Goal: Task Accomplishment & Management: Manage account settings

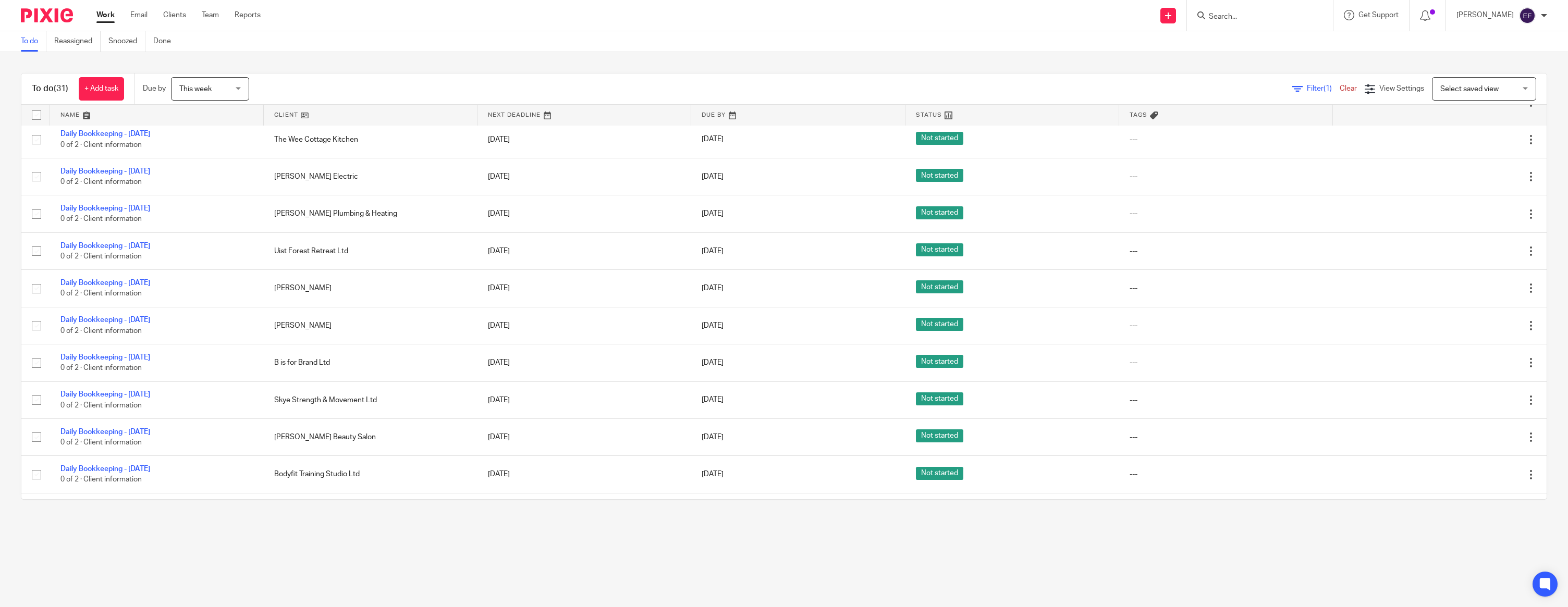
scroll to position [454, 0]
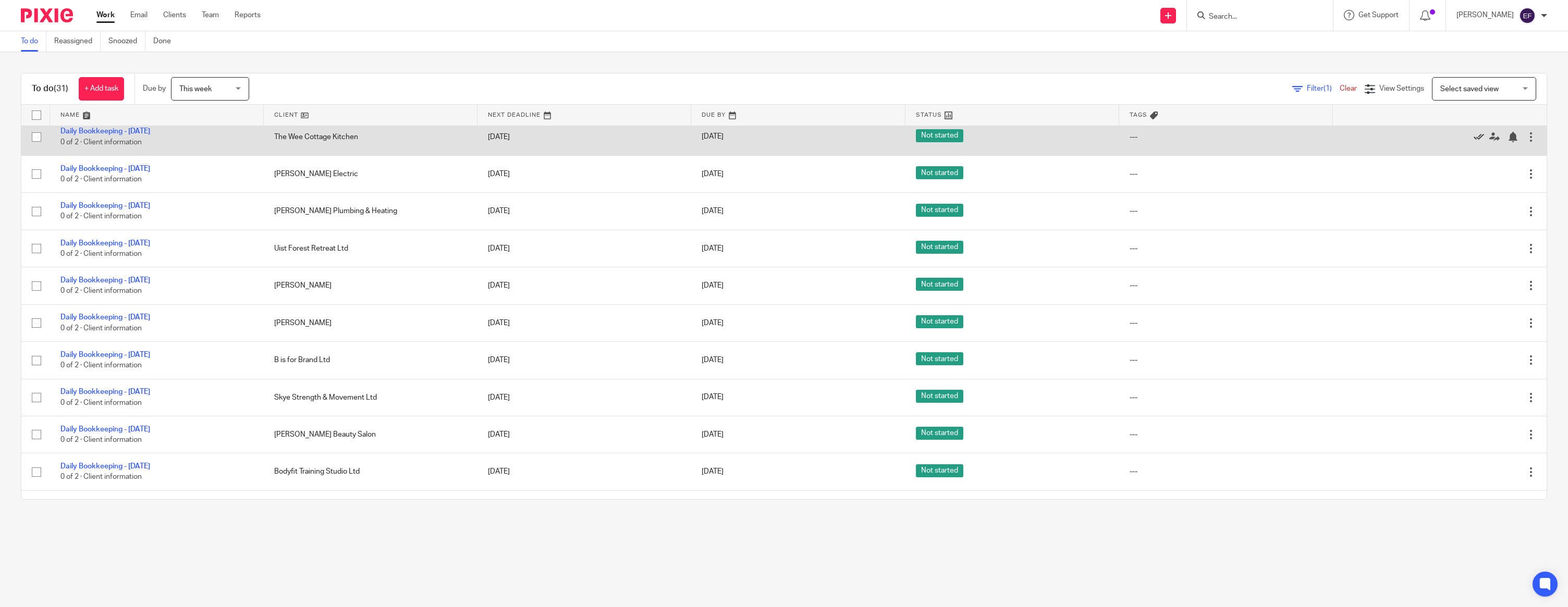
click at [1477, 142] on icon at bounding box center [1478, 137] width 10 height 10
click at [1481, 140] on icon at bounding box center [1478, 135] width 10 height 10
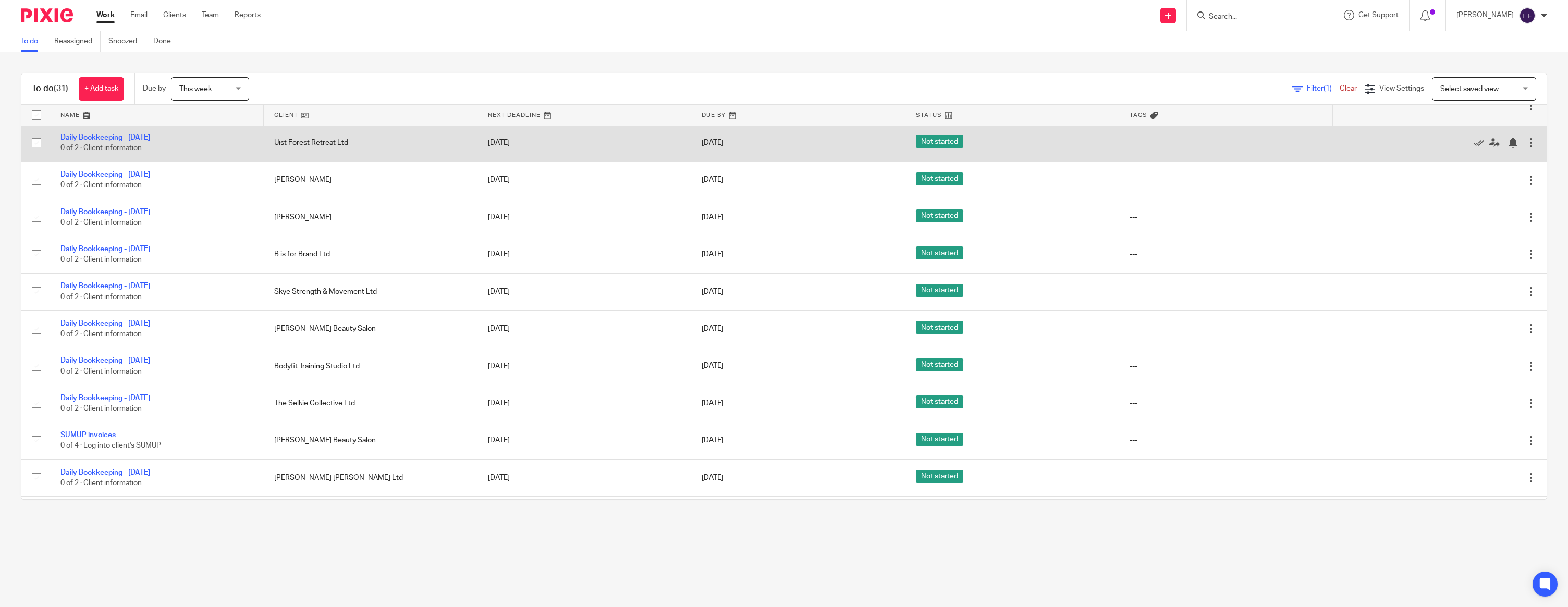
scroll to position [486, 0]
click at [1480, 147] on icon at bounding box center [1478, 142] width 10 height 10
click at [1481, 147] on icon at bounding box center [1478, 142] width 10 height 10
click at [1478, 147] on icon at bounding box center [1478, 142] width 10 height 10
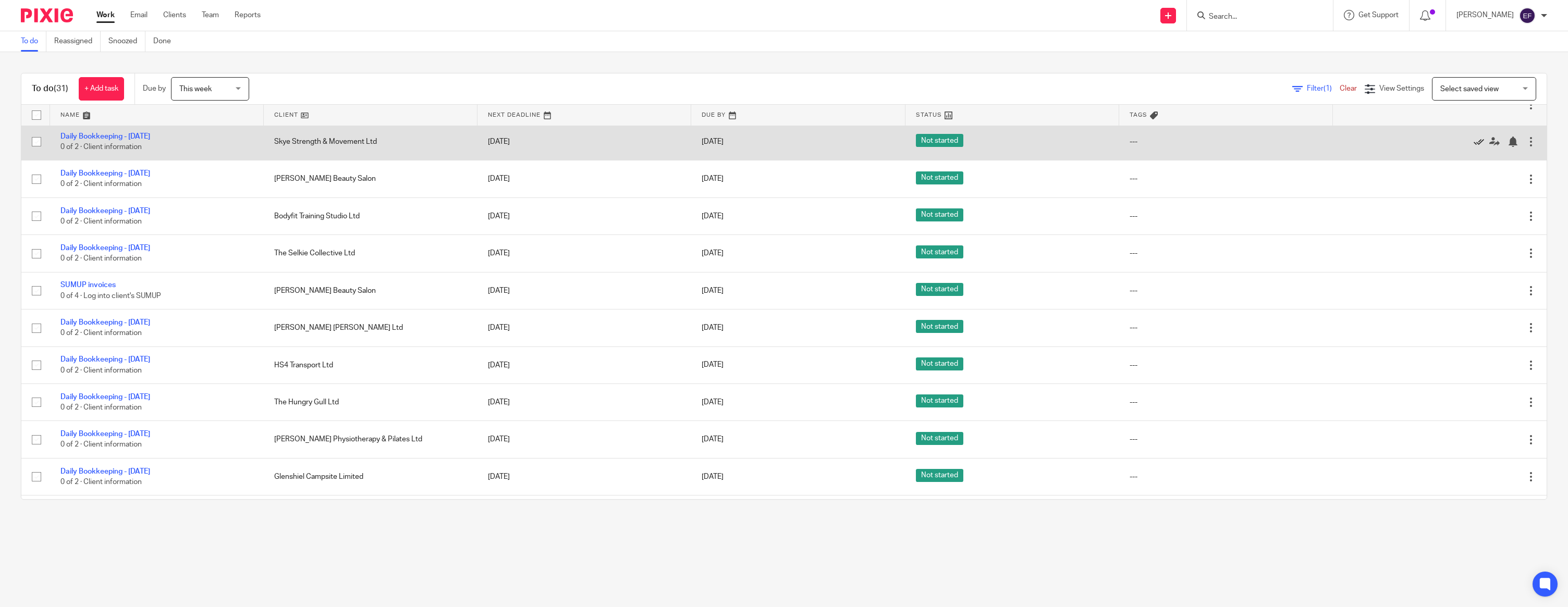
click at [1477, 147] on icon at bounding box center [1478, 142] width 10 height 10
click at [1478, 147] on icon at bounding box center [1478, 142] width 10 height 10
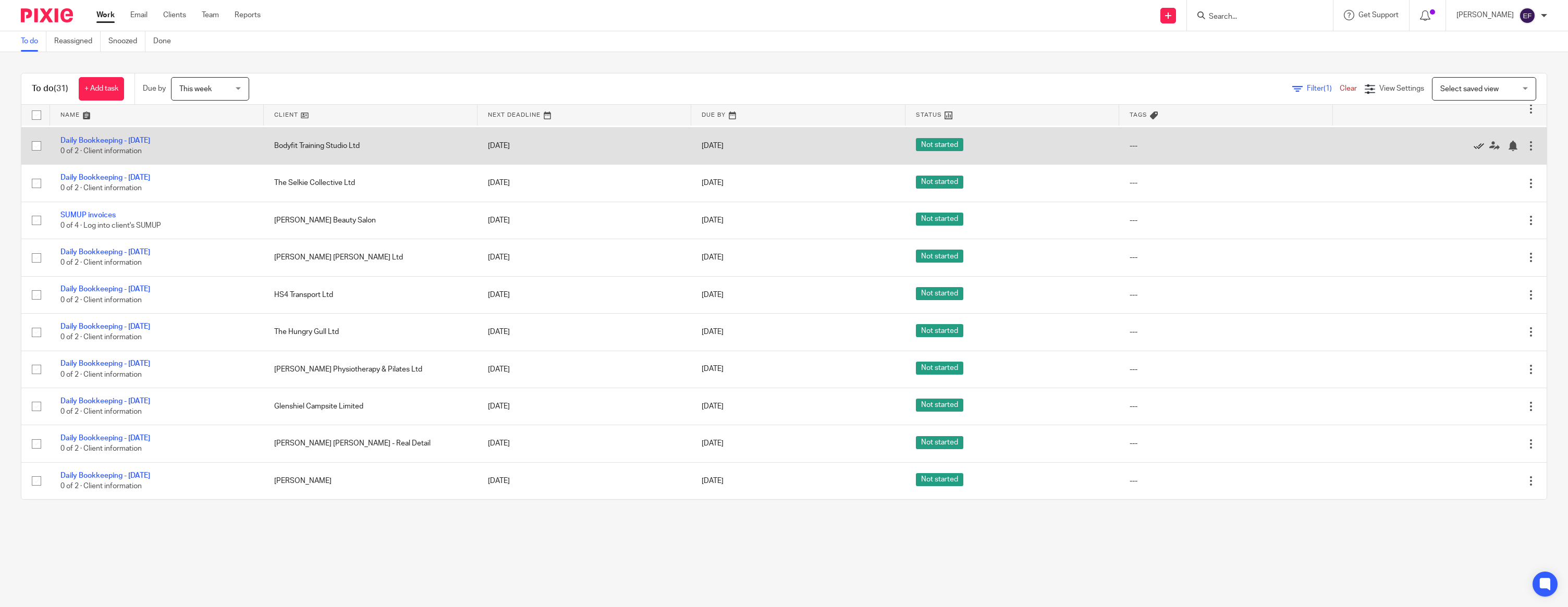
click at [1478, 148] on icon at bounding box center [1478, 146] width 10 height 10
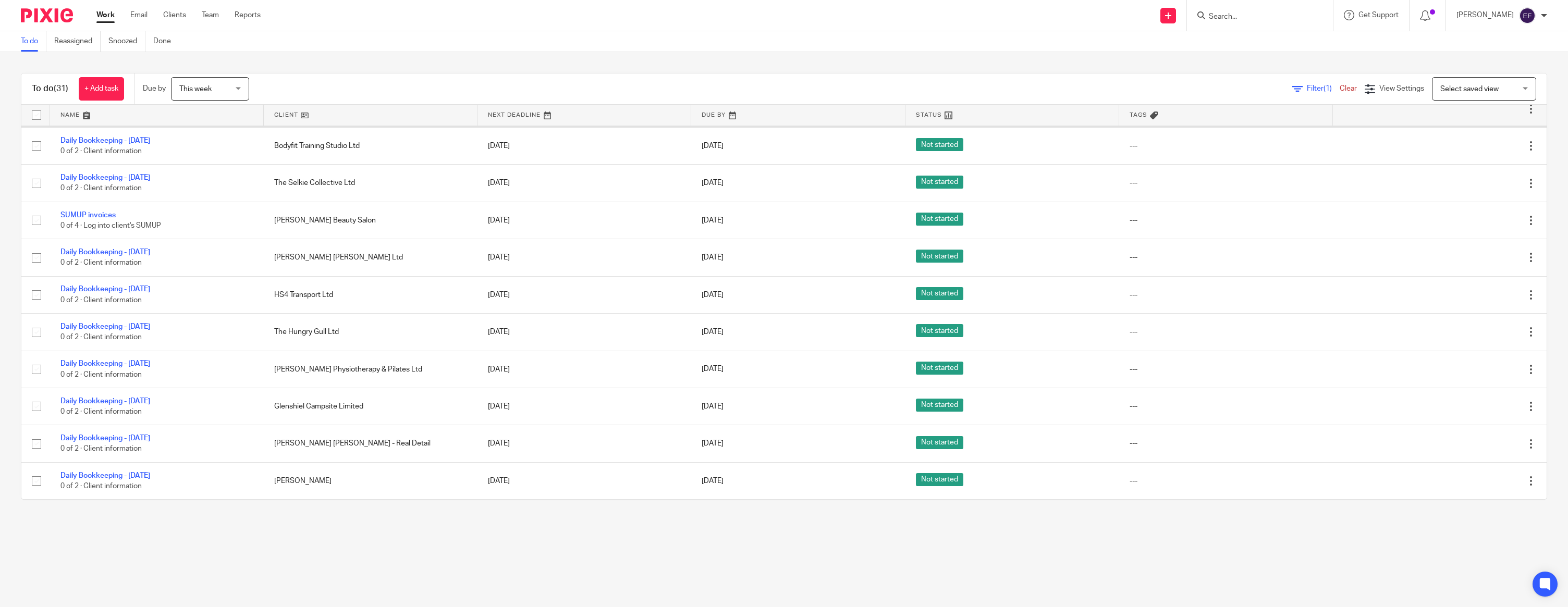
scroll to position [456, 0]
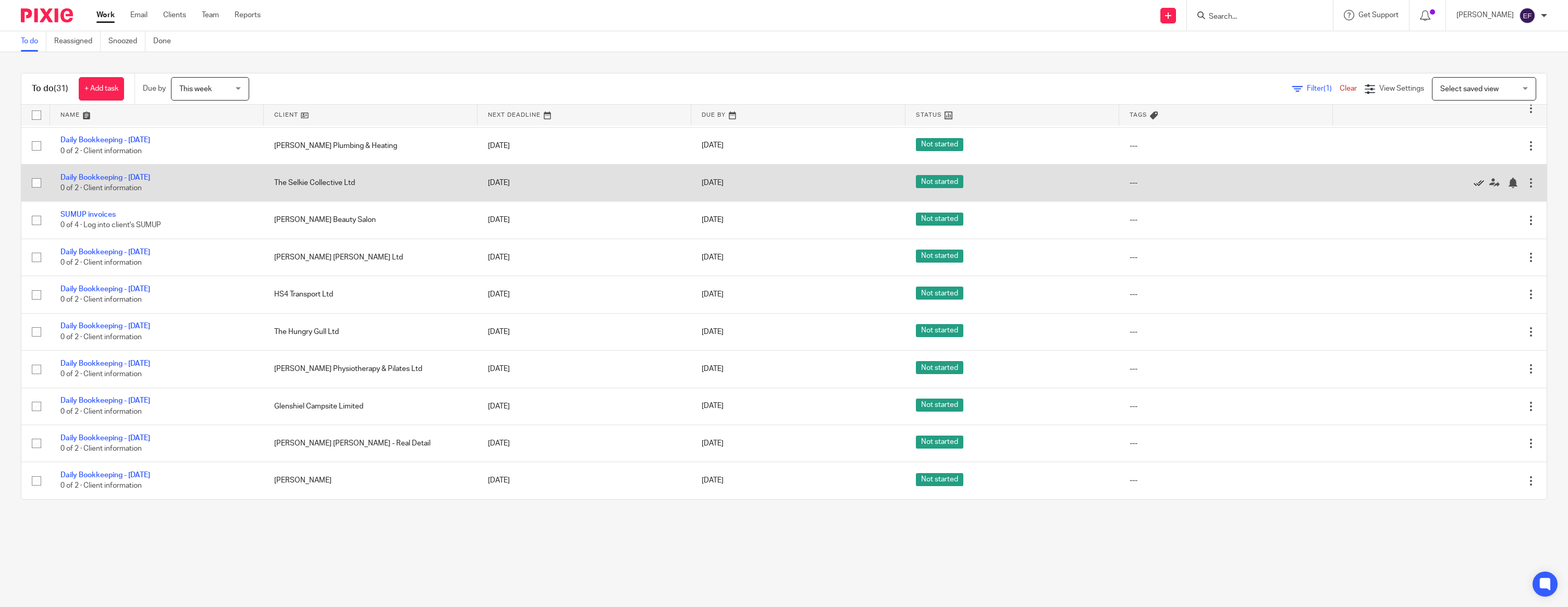
click at [1474, 178] on icon at bounding box center [1478, 183] width 10 height 10
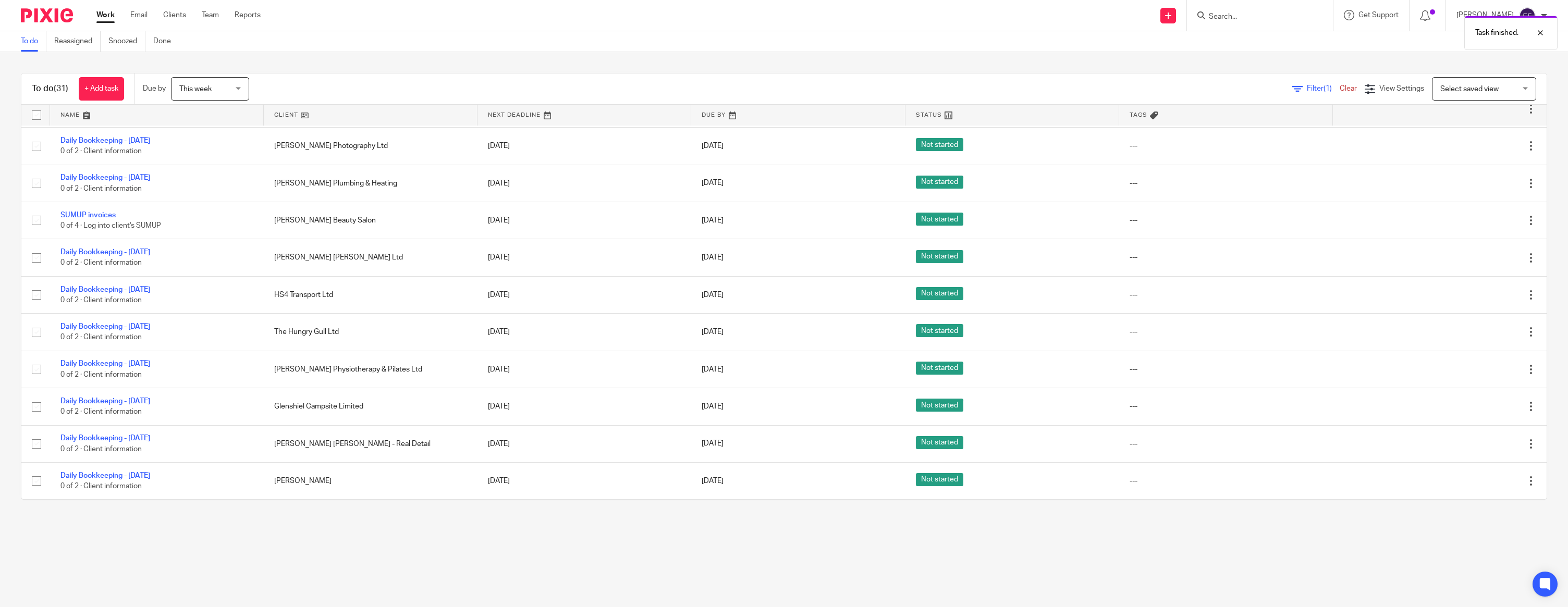
scroll to position [418, 0]
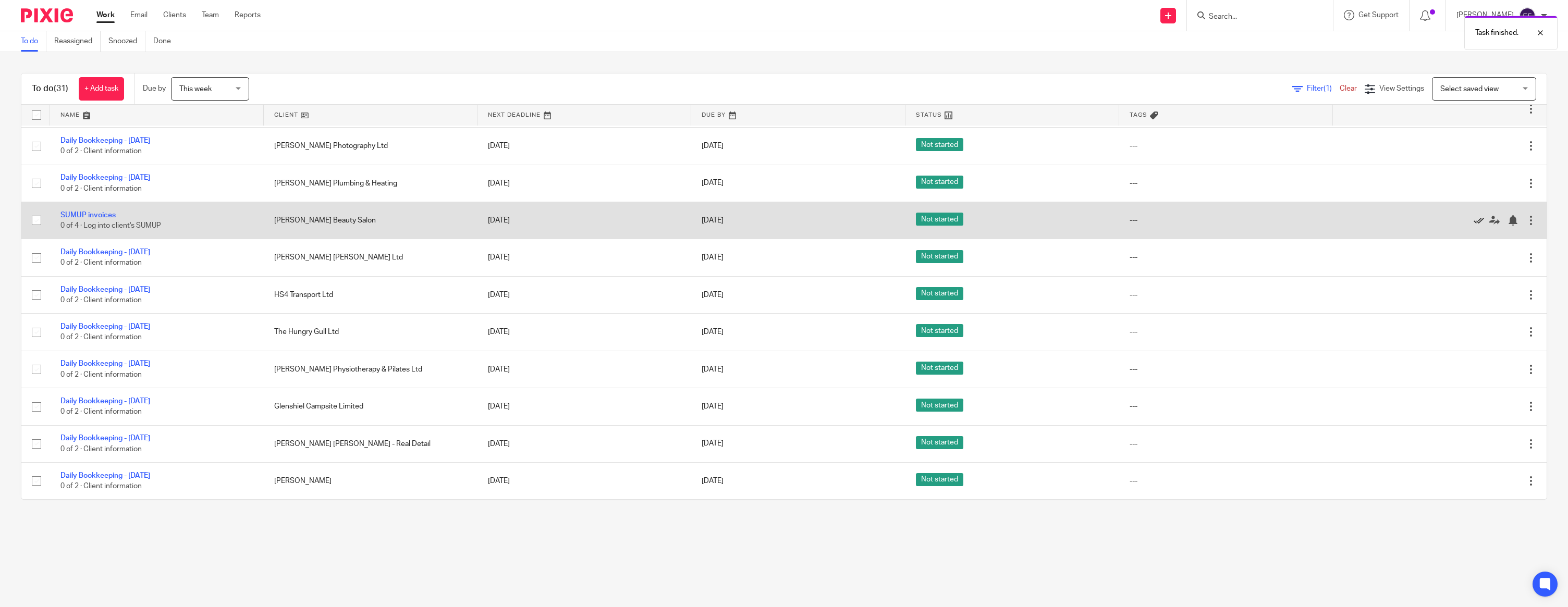
click at [1478, 215] on icon at bounding box center [1478, 220] width 10 height 10
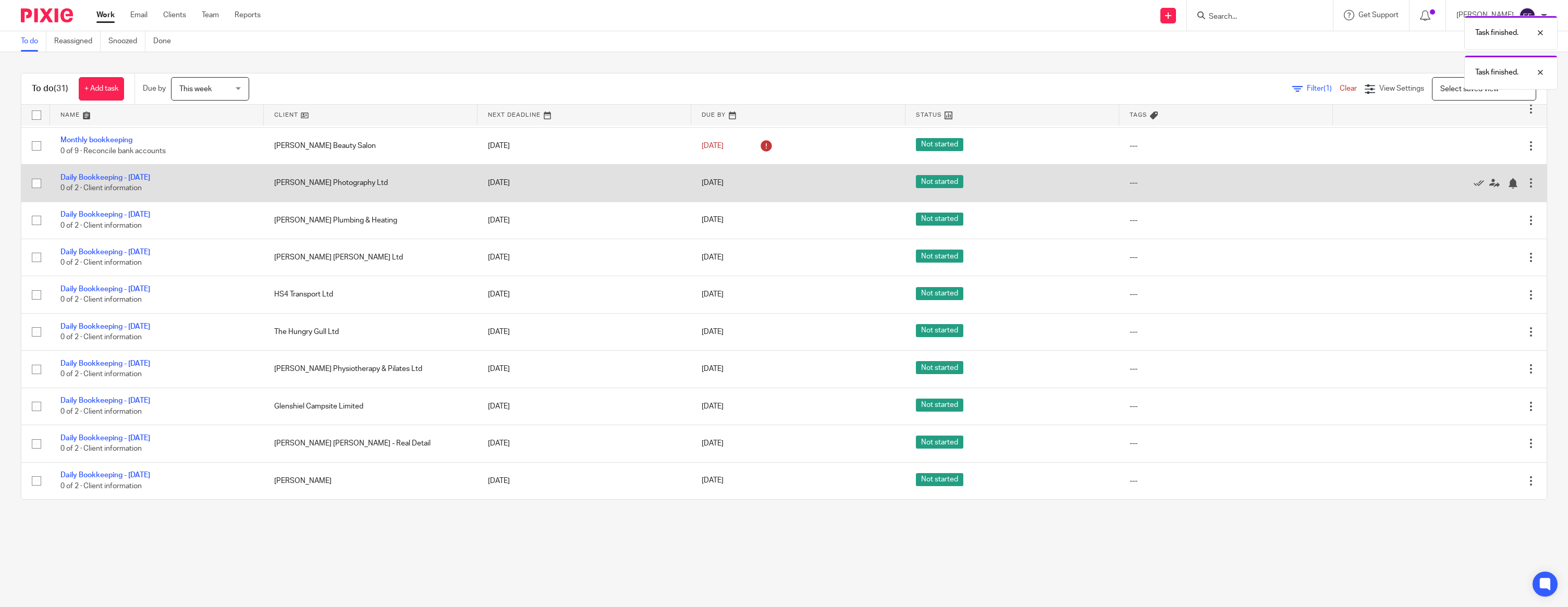
scroll to position [381, 0]
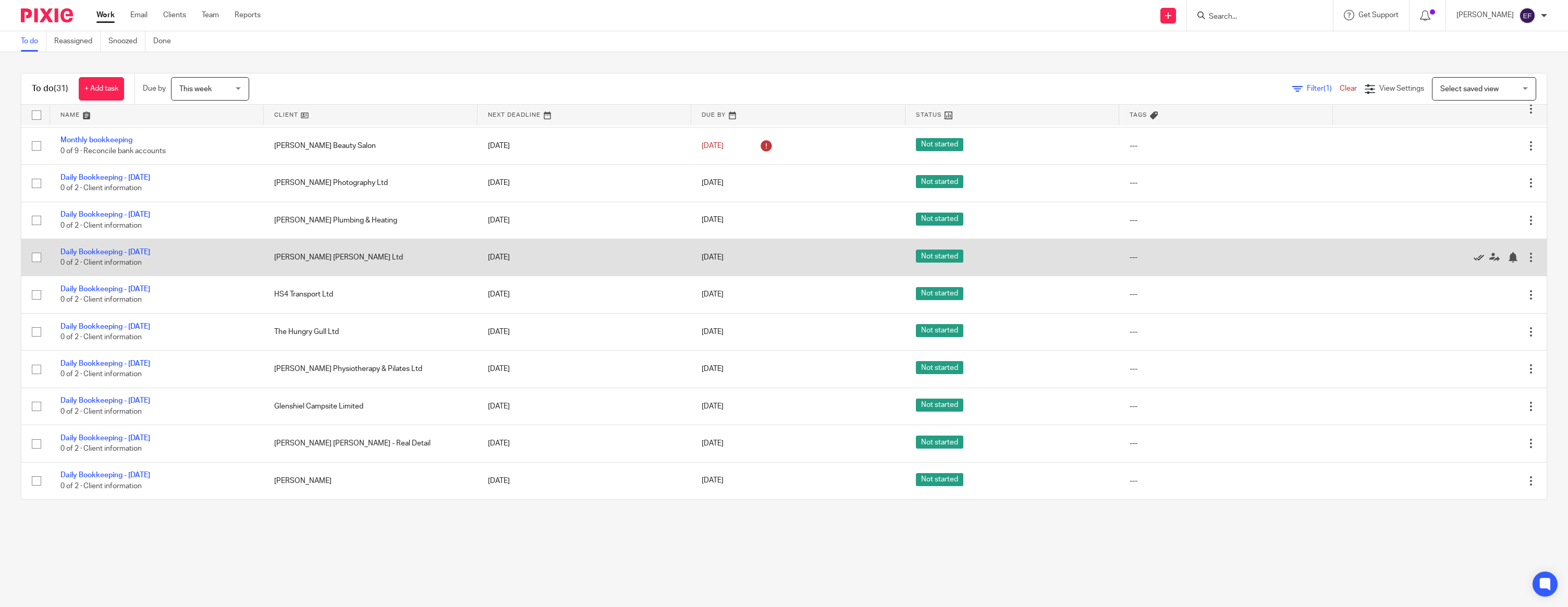
click at [1478, 254] on icon at bounding box center [1478, 257] width 10 height 10
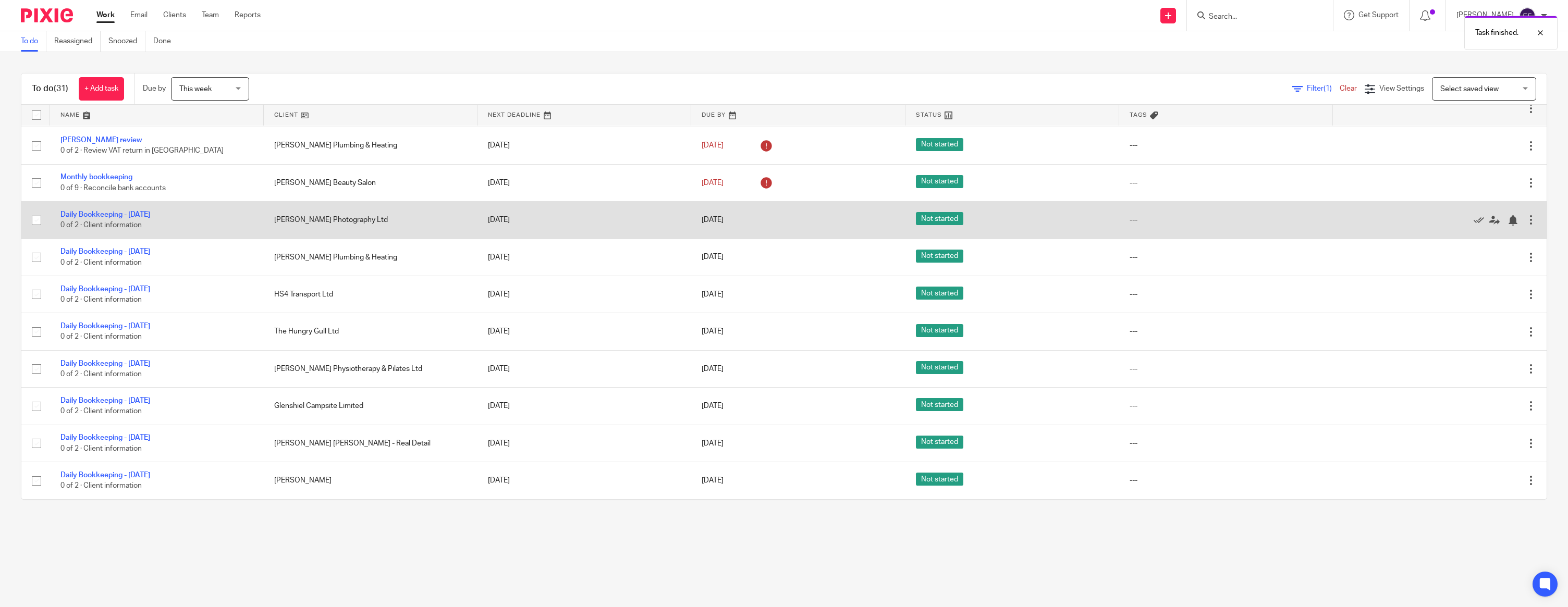
scroll to position [343, 0]
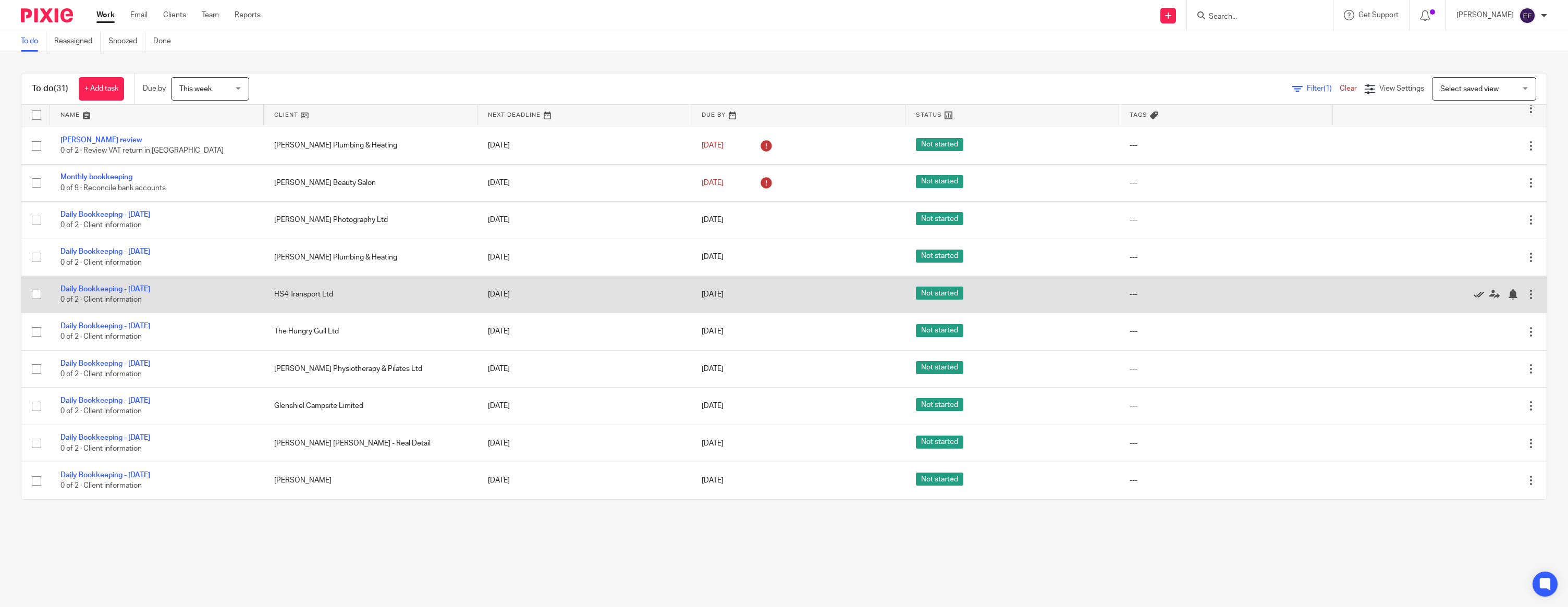
click at [1476, 290] on icon at bounding box center [1478, 294] width 10 height 10
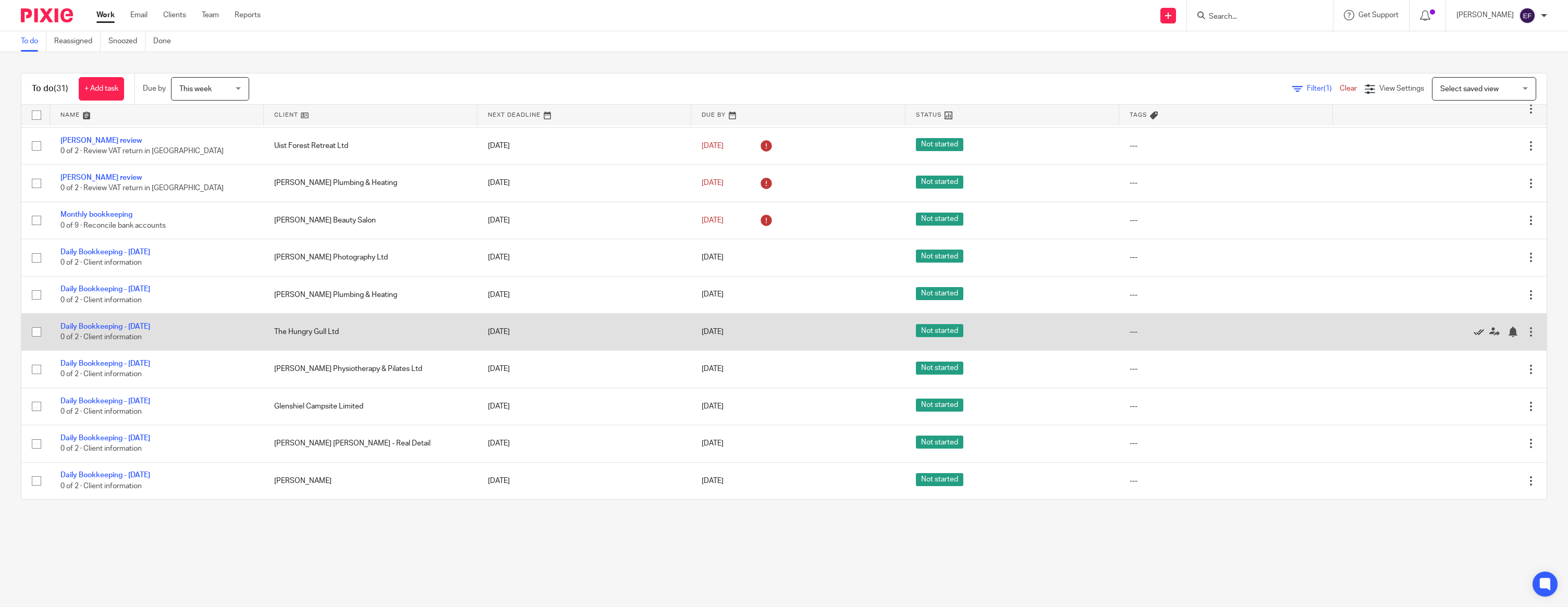
click at [1478, 331] on icon at bounding box center [1478, 332] width 10 height 10
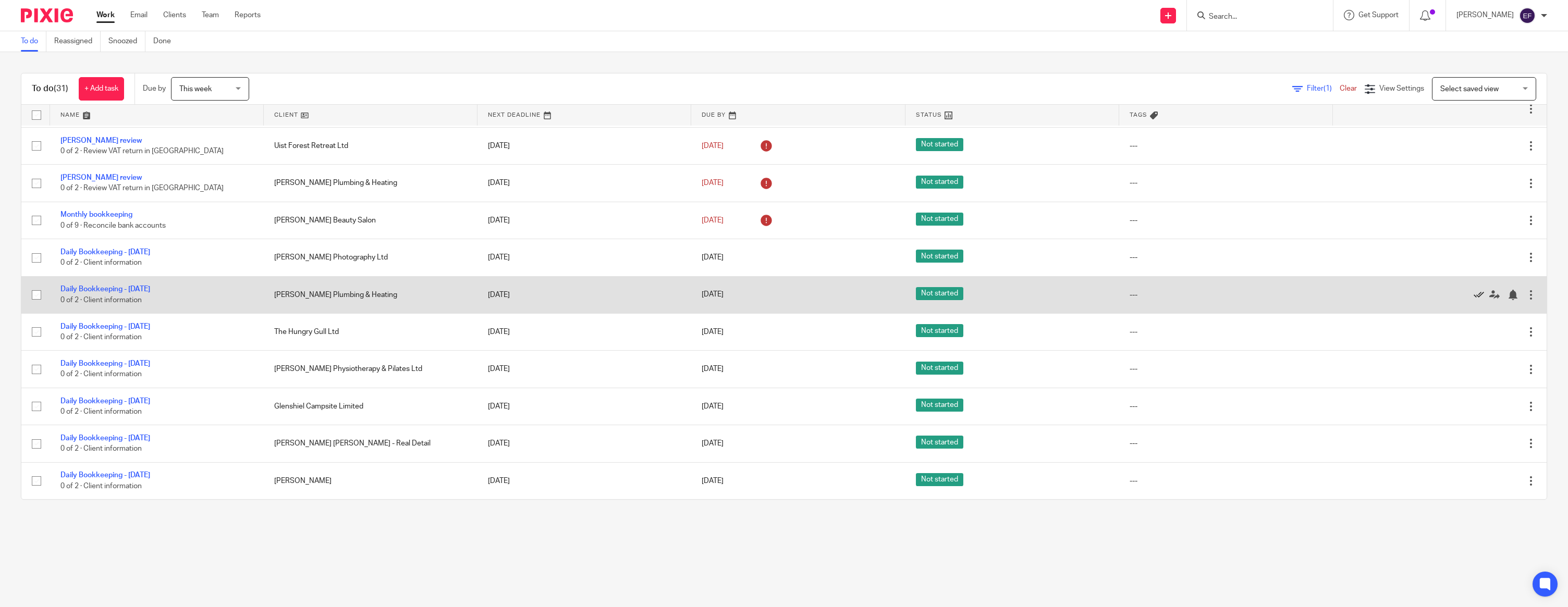
scroll to position [267, 0]
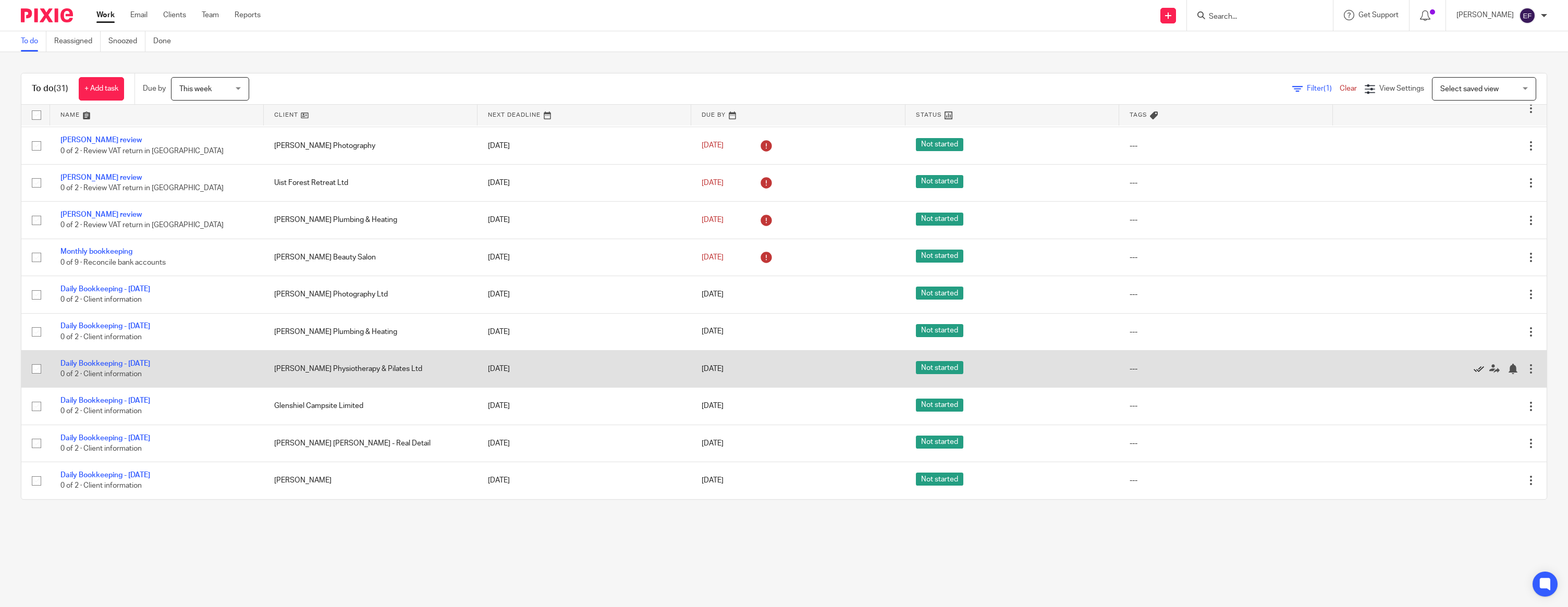
click at [1476, 369] on icon at bounding box center [1478, 369] width 10 height 10
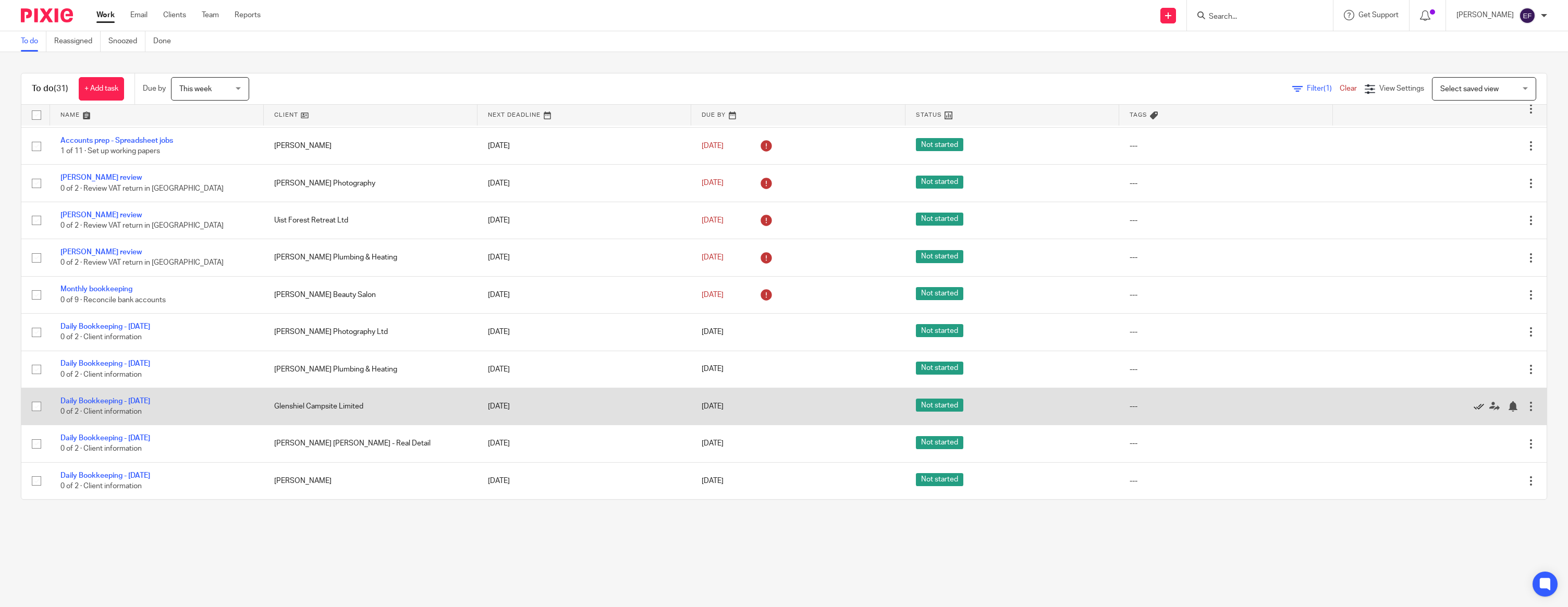
click at [1477, 405] on icon at bounding box center [1478, 406] width 10 height 10
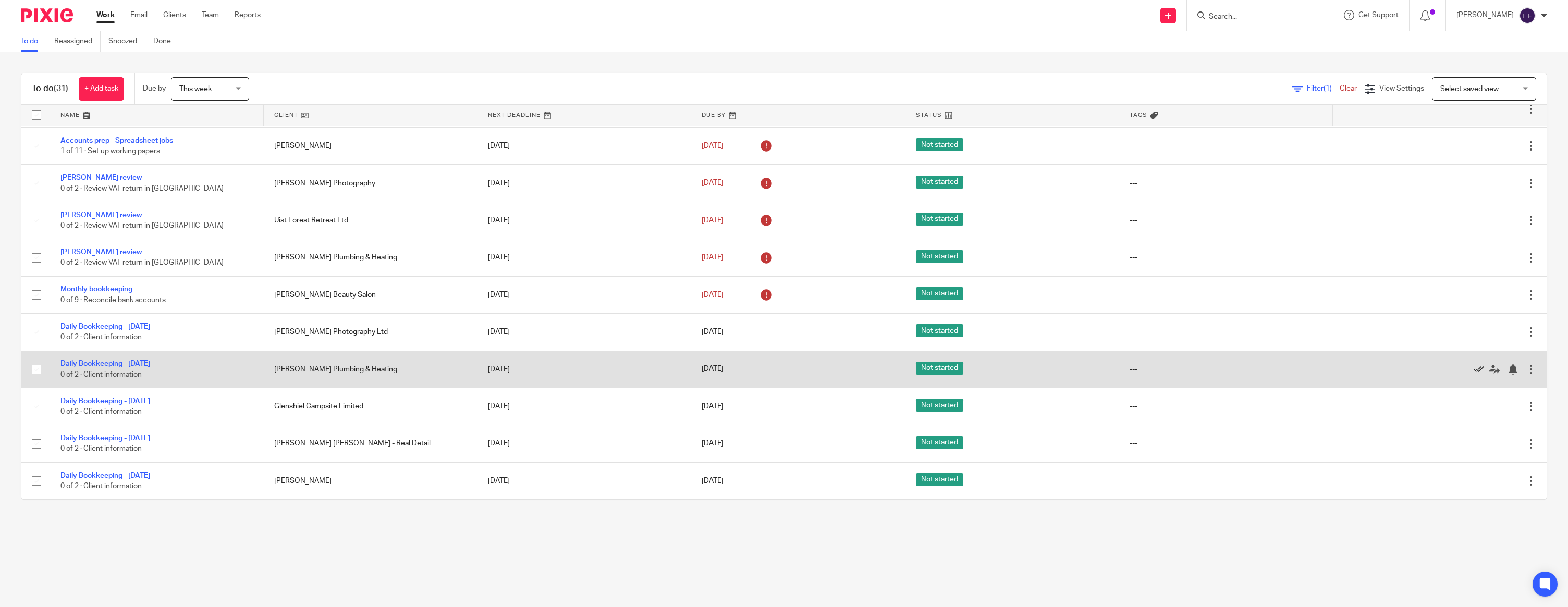
scroll to position [191, 0]
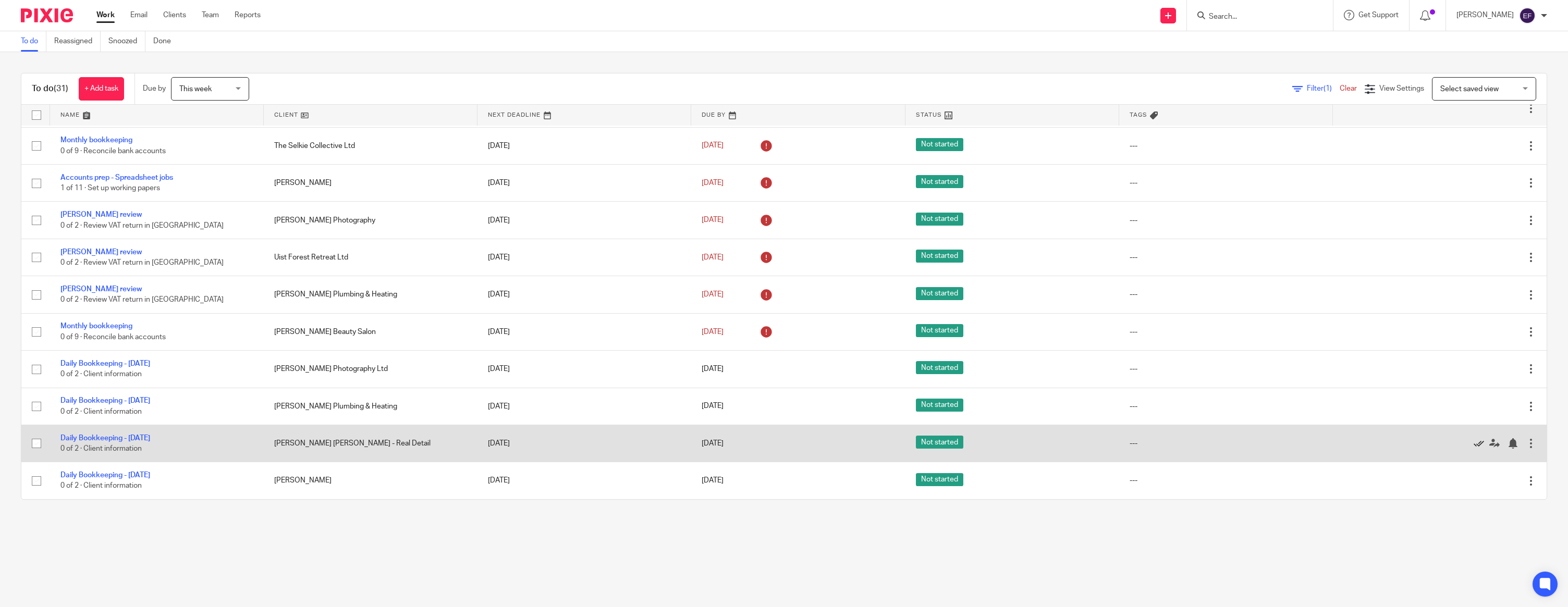
click at [1476, 441] on icon at bounding box center [1478, 444] width 10 height 10
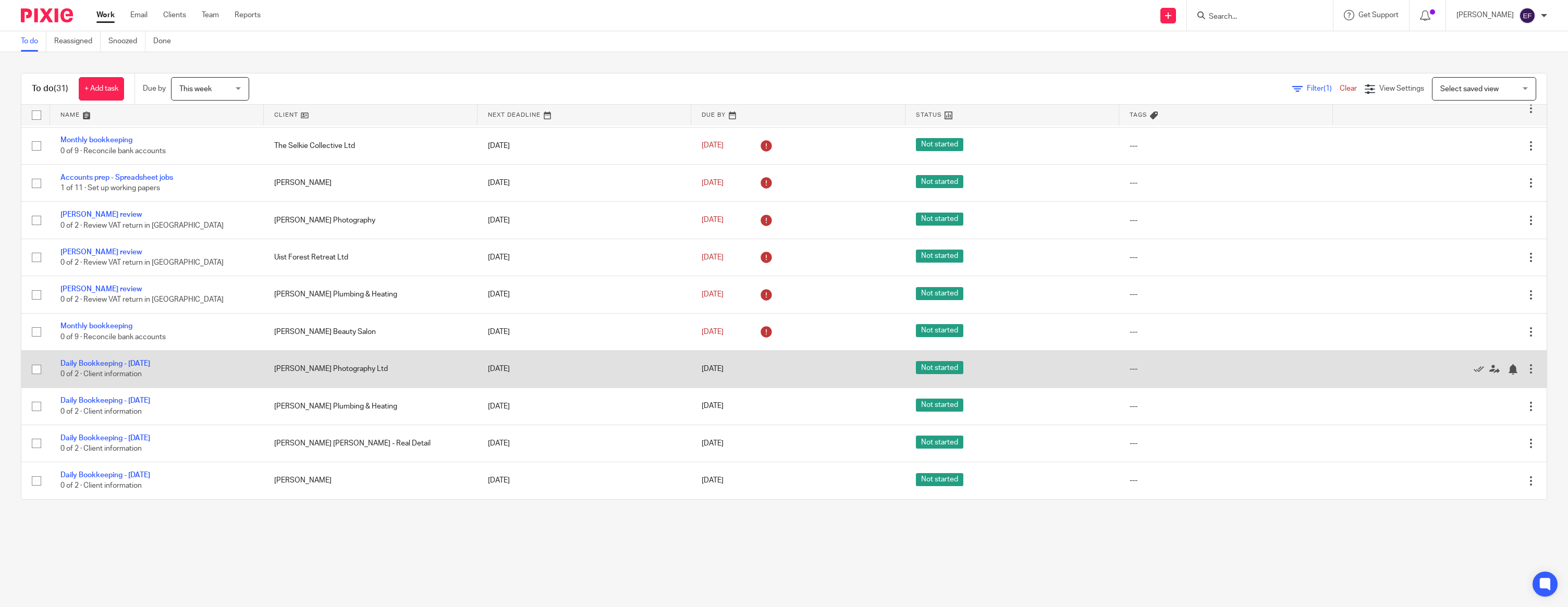
scroll to position [155, 0]
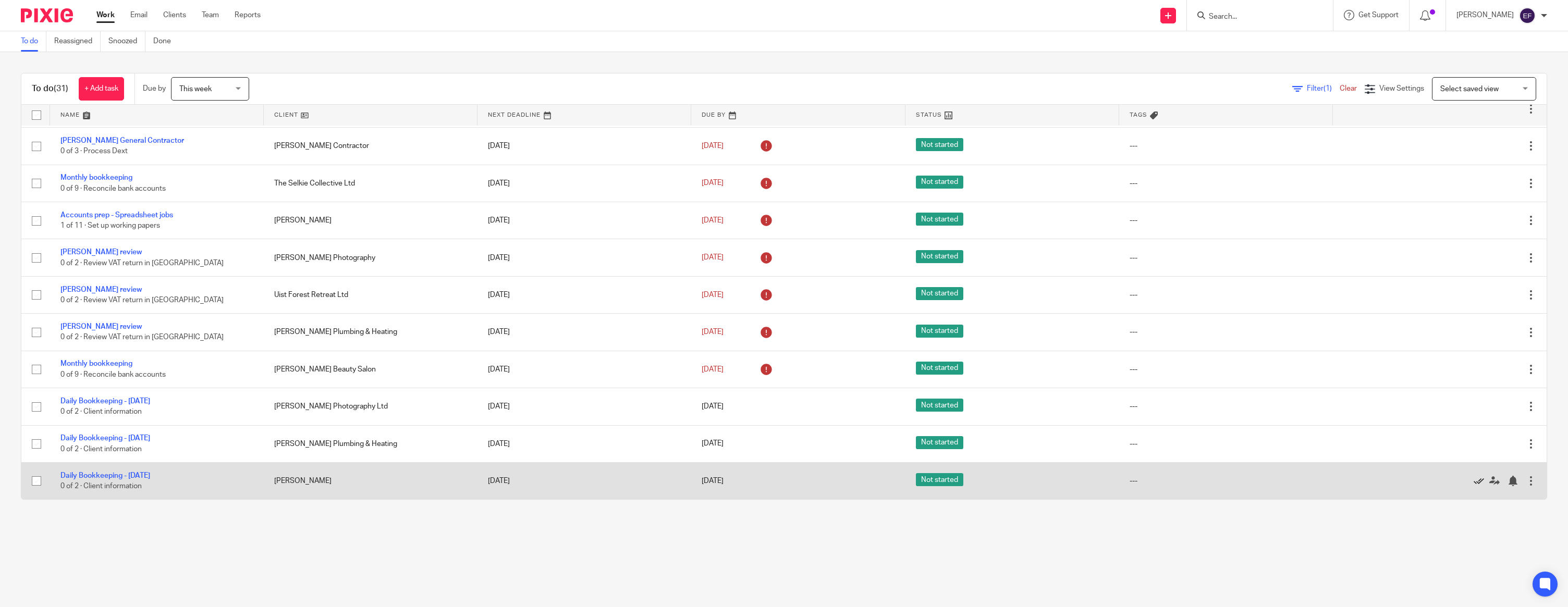
click at [1476, 480] on icon at bounding box center [1478, 481] width 10 height 10
click at [1481, 481] on icon at bounding box center [1478, 481] width 10 height 10
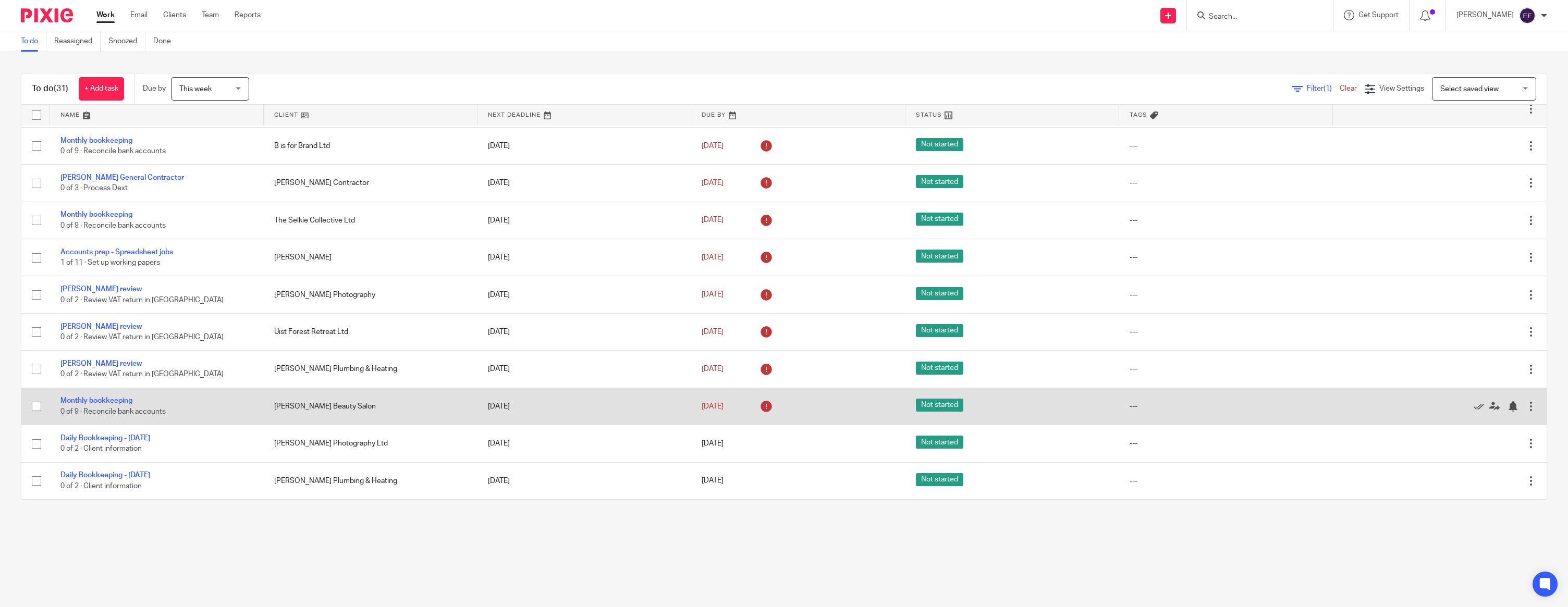
scroll to position [79, 0]
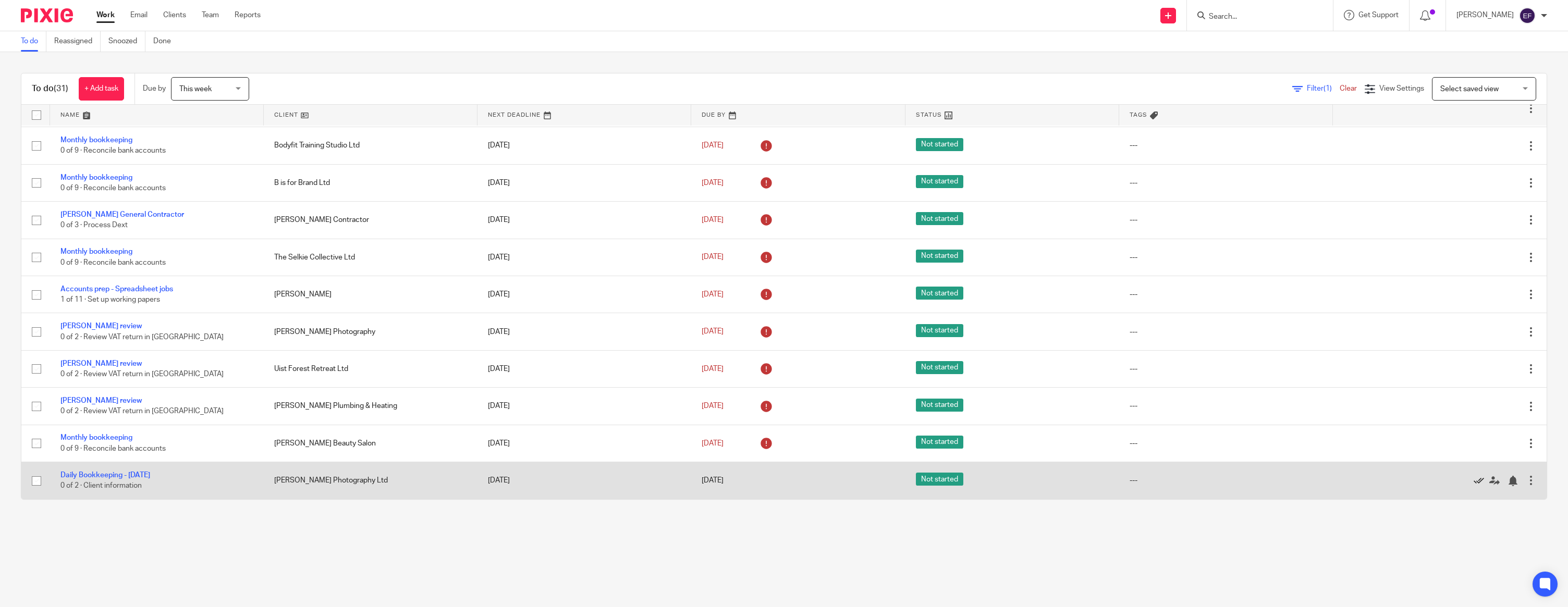
click at [1476, 480] on icon at bounding box center [1478, 481] width 10 height 10
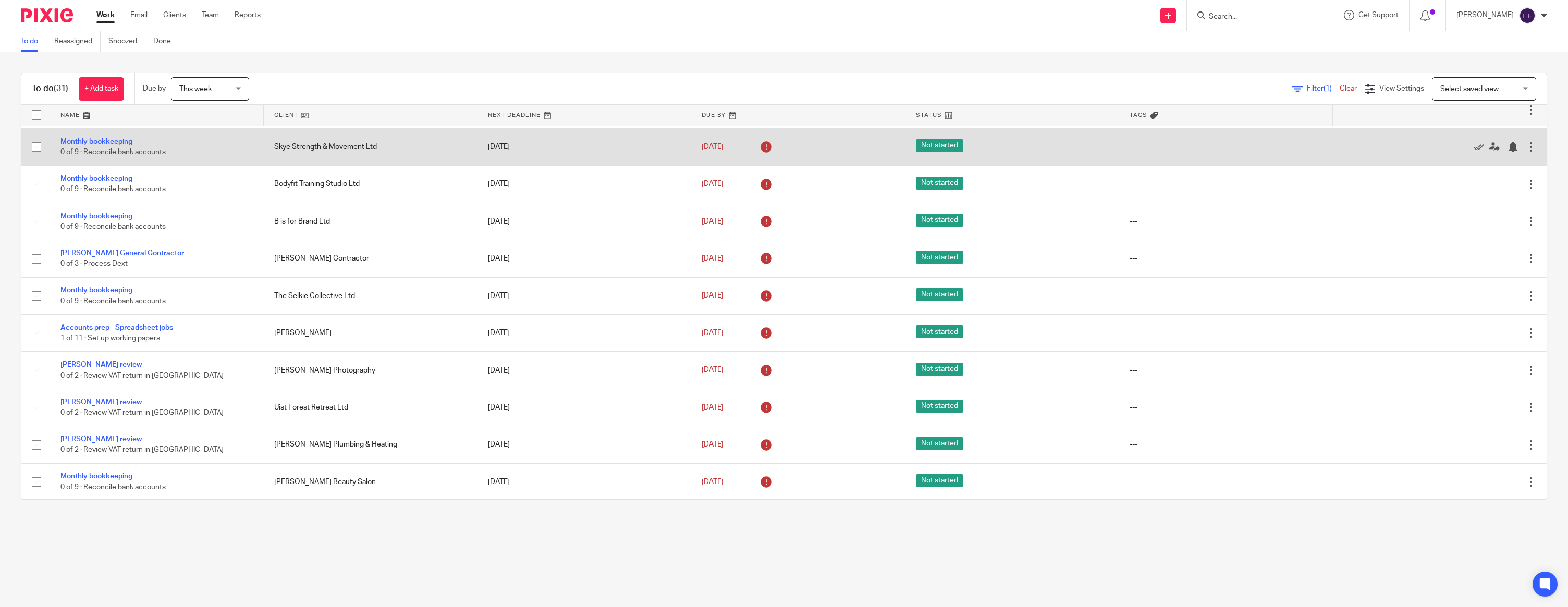
scroll to position [40, 0]
